Goal: Information Seeking & Learning: Learn about a topic

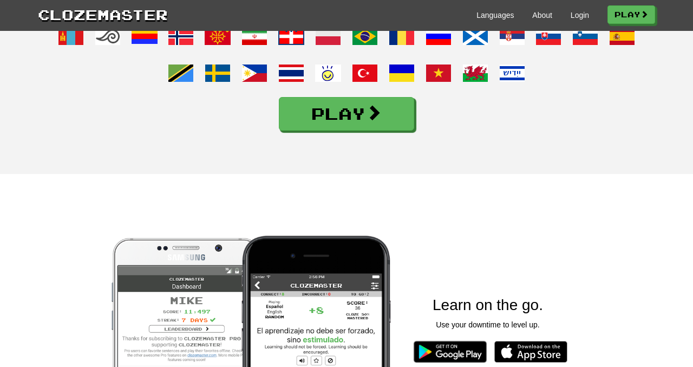
scroll to position [608, 0]
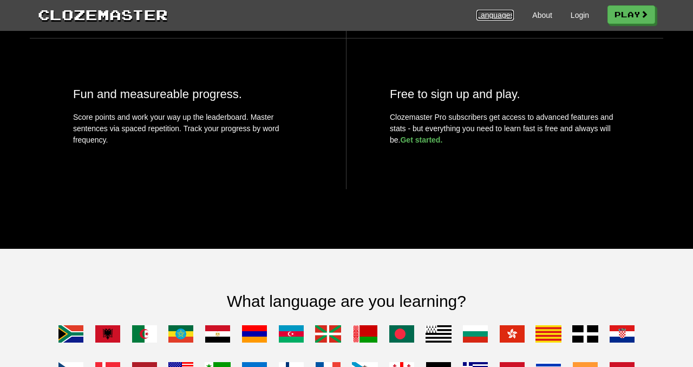
click at [487, 10] on link "Languages" at bounding box center [495, 15] width 37 height 11
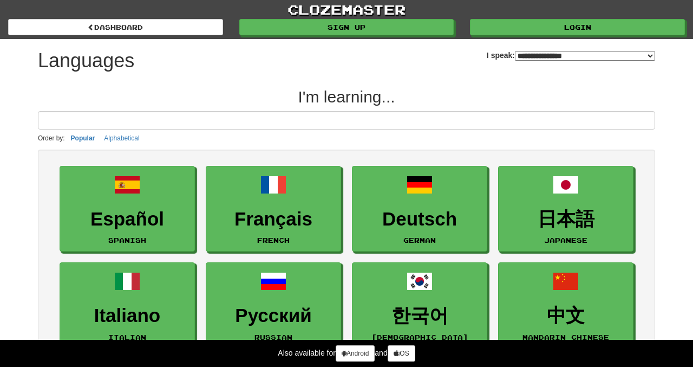
select select "*******"
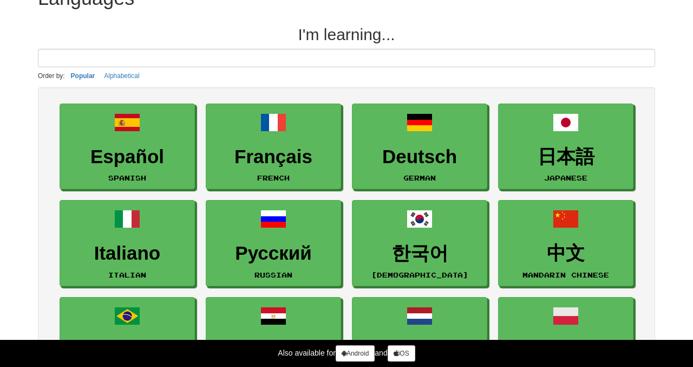
scroll to position [63, 0]
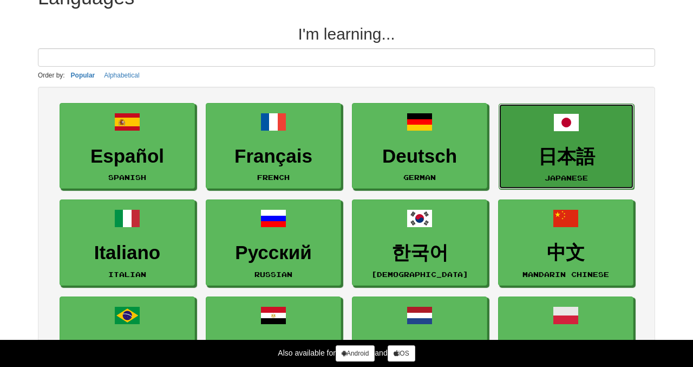
click at [589, 153] on h3 "日本語" at bounding box center [567, 156] width 124 height 21
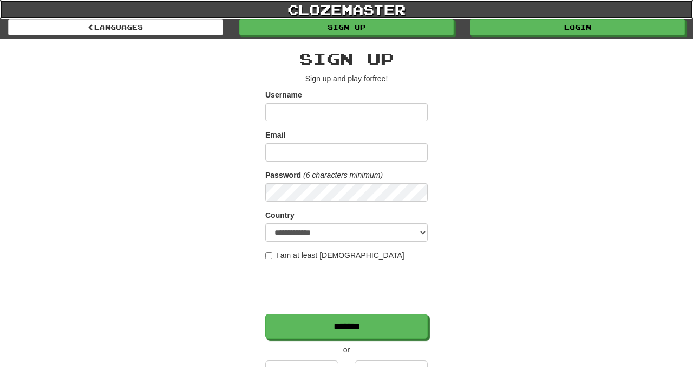
click at [372, 13] on link "clozemaster" at bounding box center [346, 9] width 693 height 19
